Goal: Information Seeking & Learning: Learn about a topic

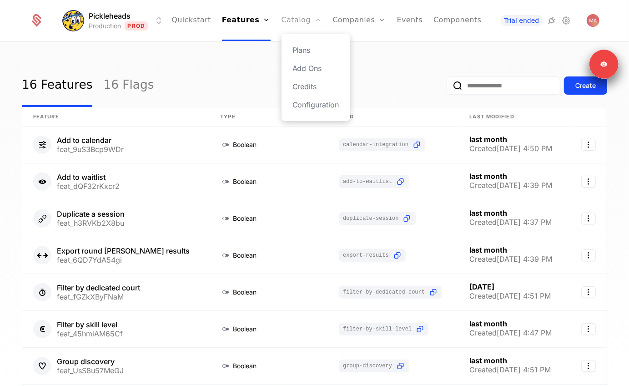
click at [290, 25] on link "Catalog" at bounding box center [302, 20] width 40 height 41
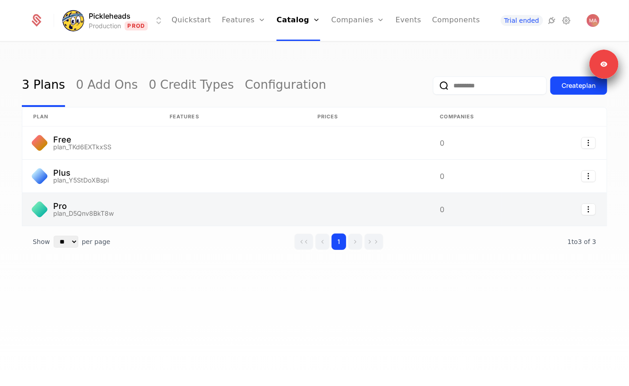
click at [67, 204] on link at bounding box center [90, 209] width 136 height 33
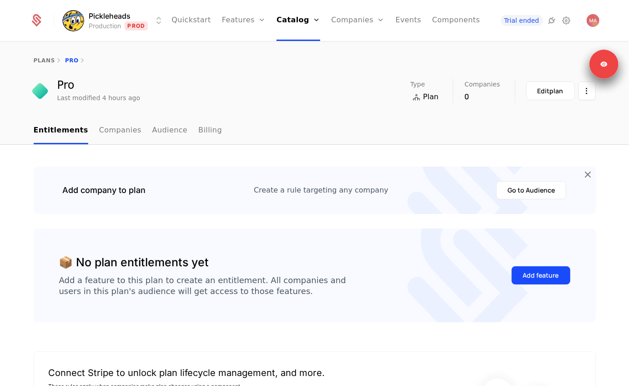
click at [107, 16] on html "Pickleheads Production Prod Quickstart Features Features Flags Catalog Plans Ad…" at bounding box center [314, 193] width 629 height 386
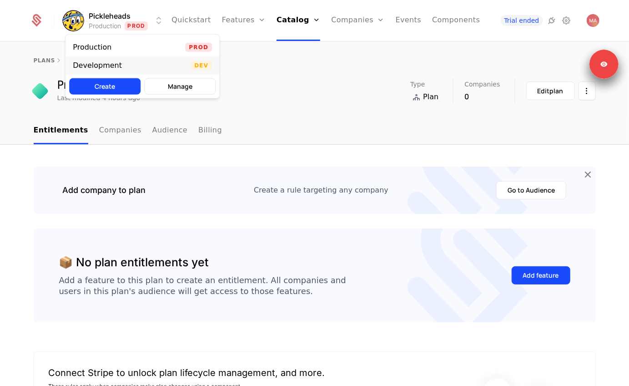
click at [106, 62] on div "Development" at bounding box center [97, 65] width 49 height 7
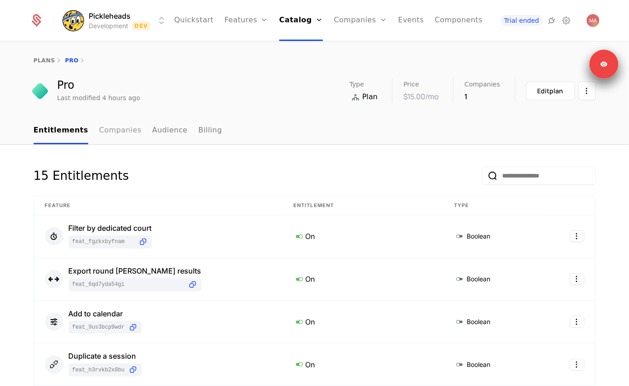
click at [117, 136] on link "Companies" at bounding box center [120, 130] width 42 height 27
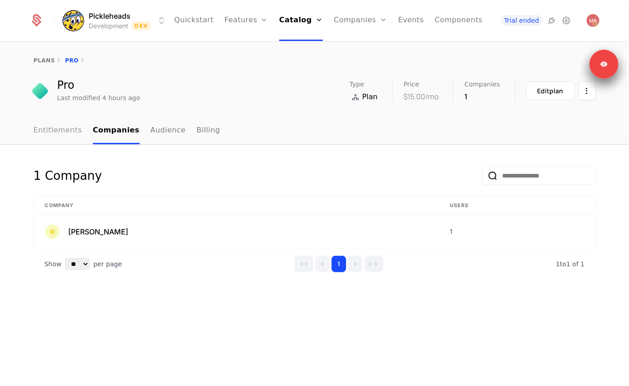
click at [50, 136] on link "Entitlements" at bounding box center [58, 130] width 49 height 27
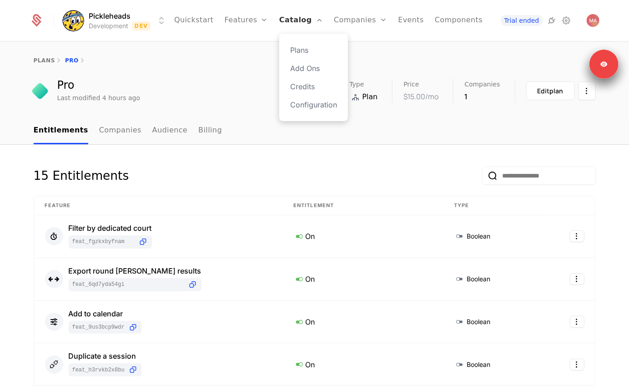
click at [291, 21] on link "Catalog" at bounding box center [301, 20] width 44 height 41
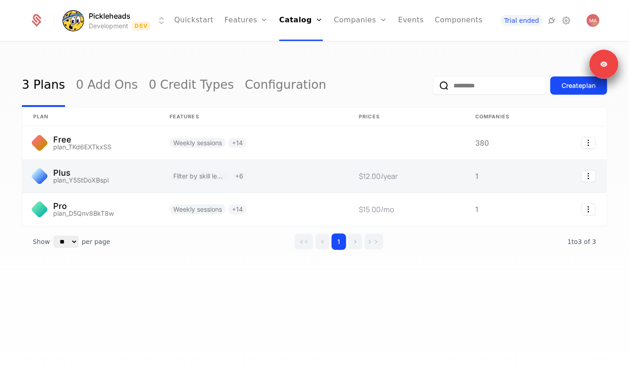
click at [103, 171] on link at bounding box center [90, 176] width 136 height 33
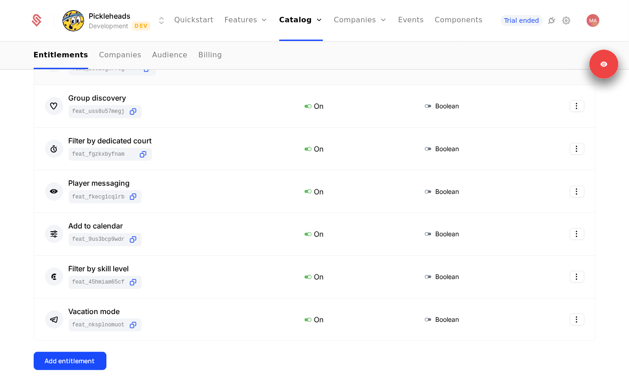
scroll to position [273, 0]
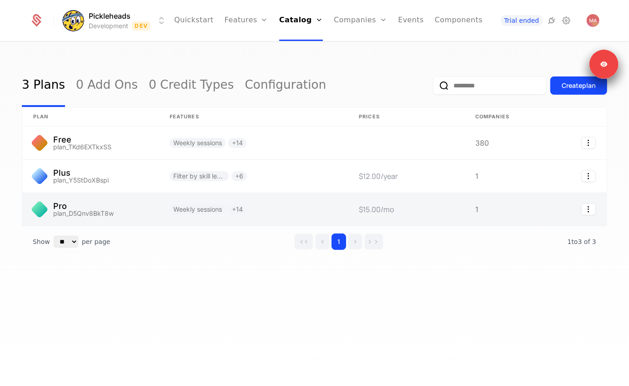
click at [117, 201] on link at bounding box center [90, 209] width 136 height 33
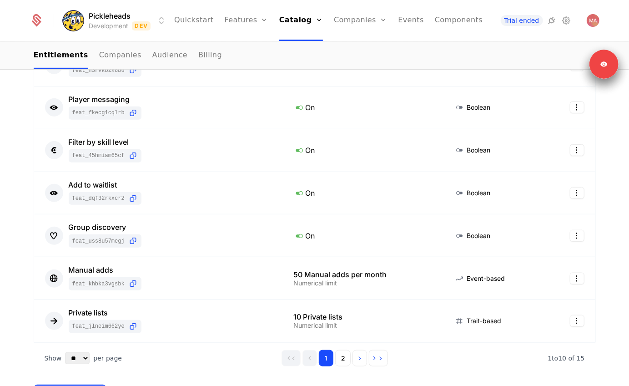
scroll to position [337, 0]
